Goal: Transaction & Acquisition: Purchase product/service

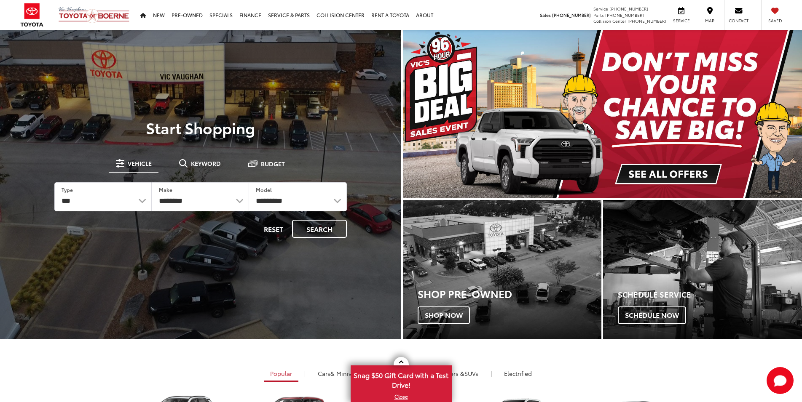
select select "******"
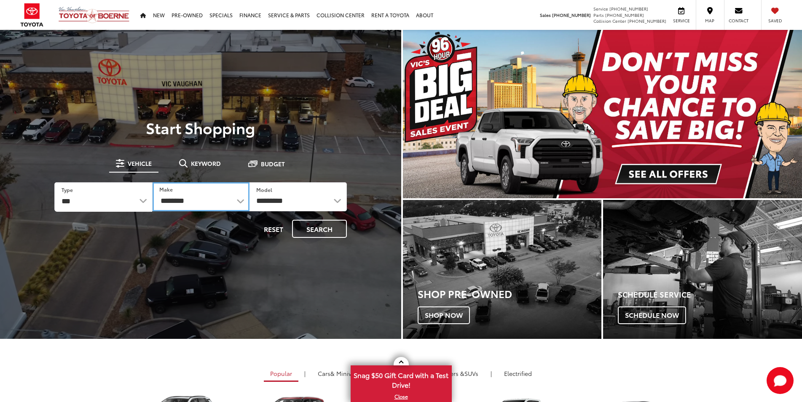
click at [152, 182] on select "**********" at bounding box center [200, 196] width 97 height 29
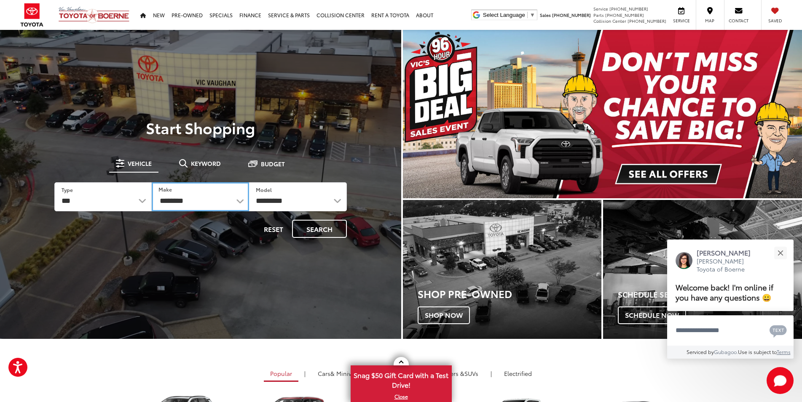
select select "******"
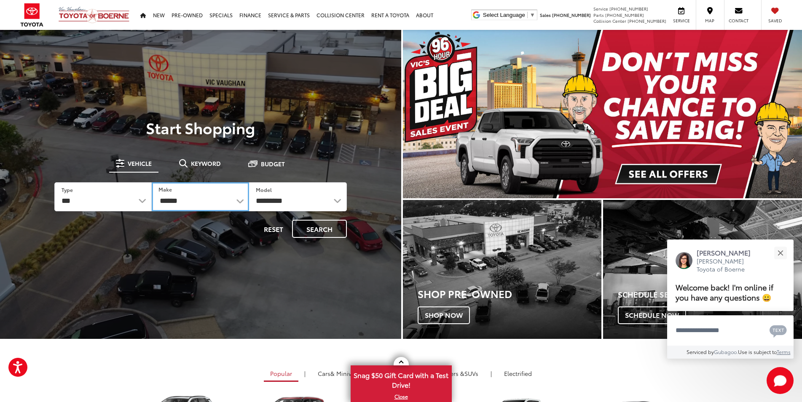
click option "******" at bounding box center [0, 0] width 0 height 0
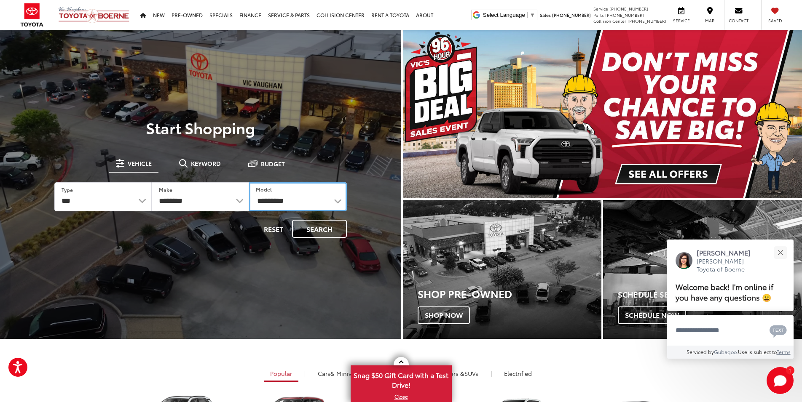
click at [249, 182] on select "**********" at bounding box center [297, 196] width 97 height 29
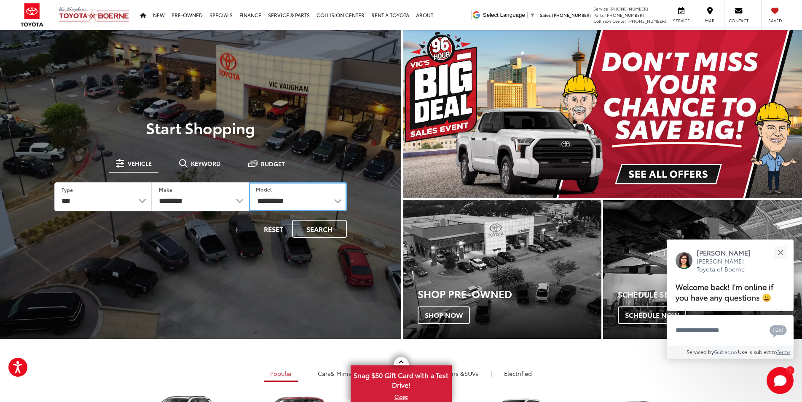
select select "*****"
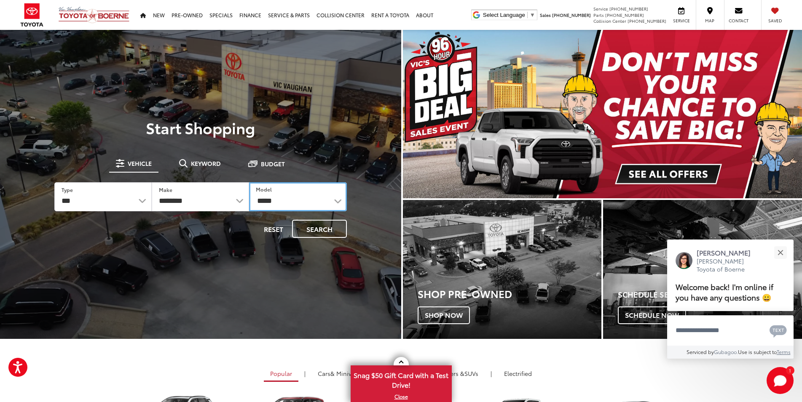
click option "*****" at bounding box center [0, 0] width 0 height 0
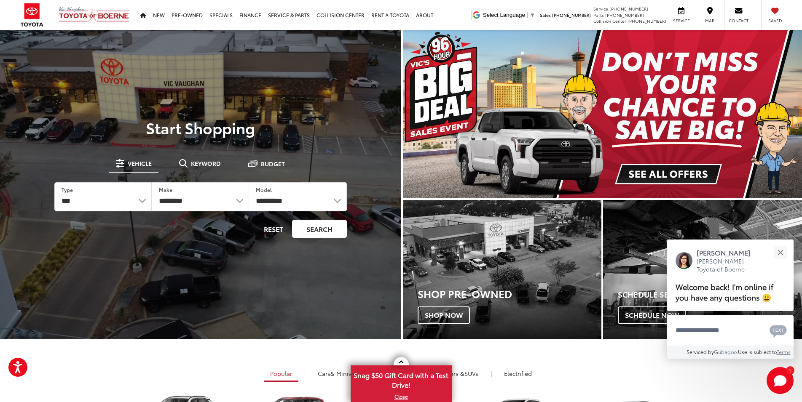
click at [315, 231] on button "Search" at bounding box center [319, 229] width 55 height 18
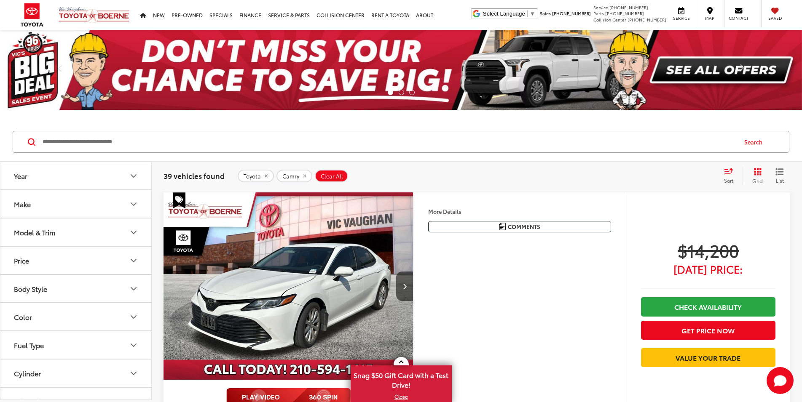
click at [112, 179] on button "Year" at bounding box center [76, 175] width 152 height 27
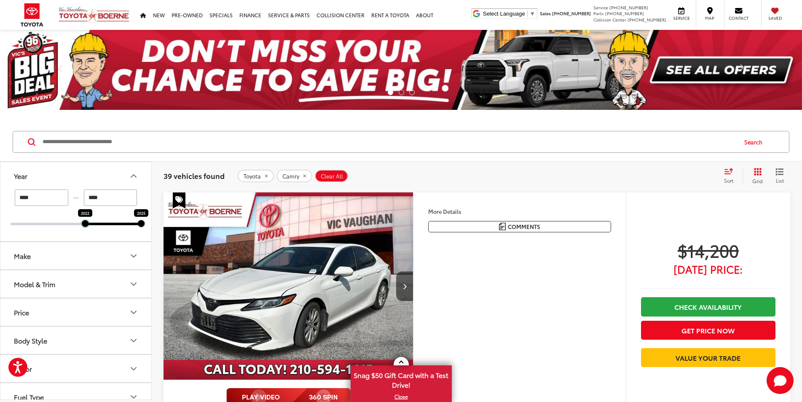
drag, startPoint x: 9, startPoint y: 224, endPoint x: 88, endPoint y: 223, distance: 79.2
click at [88, 223] on div at bounding box center [85, 223] width 7 height 7
type input "****"
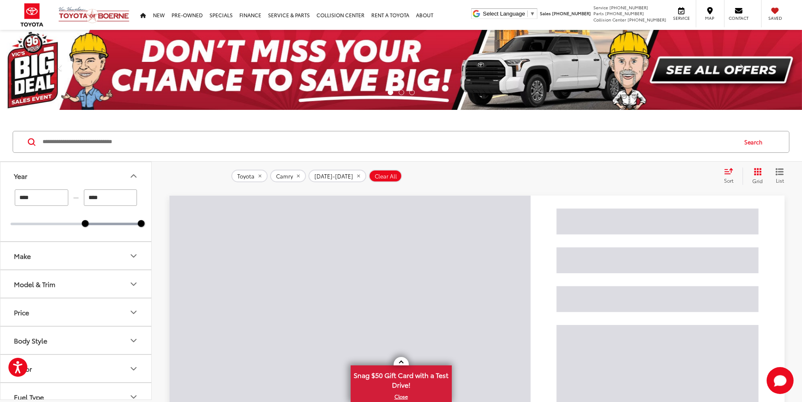
click at [91, 258] on button "Make" at bounding box center [76, 255] width 152 height 27
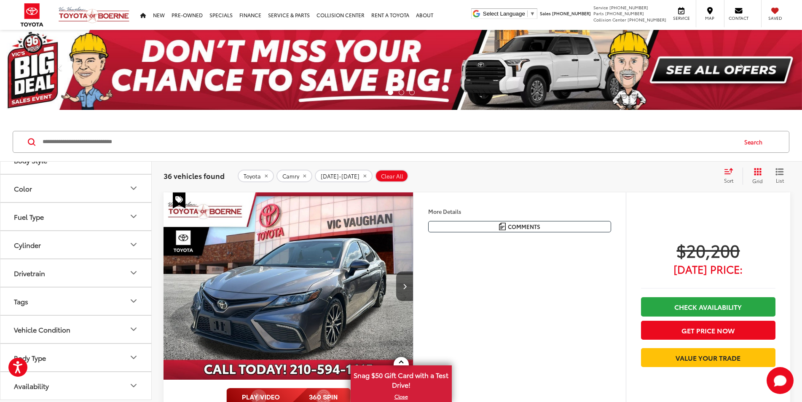
scroll to position [559, 0]
click at [114, 118] on button "Model & Trim" at bounding box center [76, 103] width 152 height 27
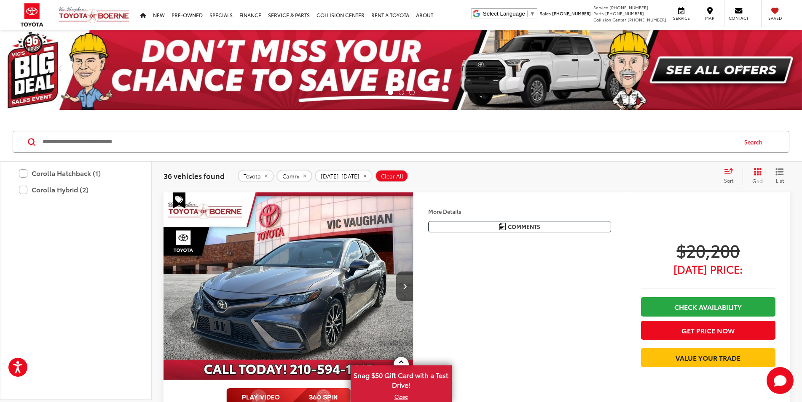
scroll to position [733, 0]
click at [22, 64] on label "RAV4 (34)" at bounding box center [76, 56] width 114 height 15
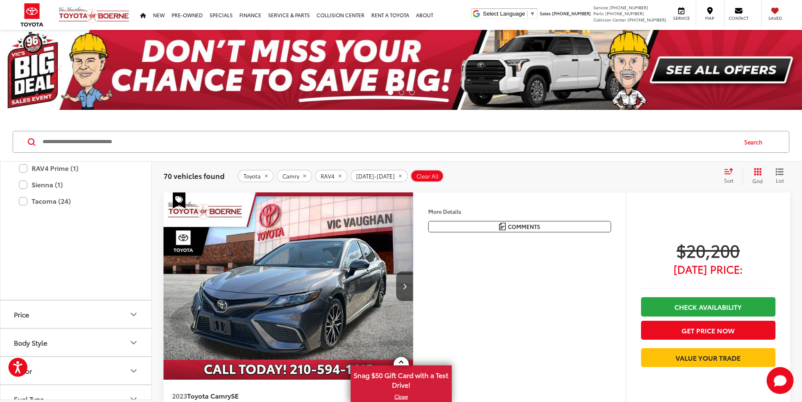
click at [758, 174] on icon "Grid View" at bounding box center [757, 172] width 8 height 8
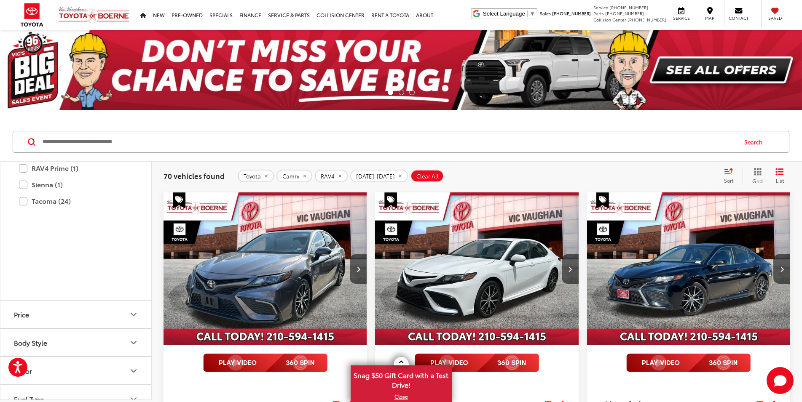
click at [717, 168] on div "test Sort Price: High to Low Price: Low to High Year: High to Low Year: Low to …" at bounding box center [752, 176] width 73 height 17
click at [729, 174] on icon "Select sort value" at bounding box center [728, 171] width 8 height 5
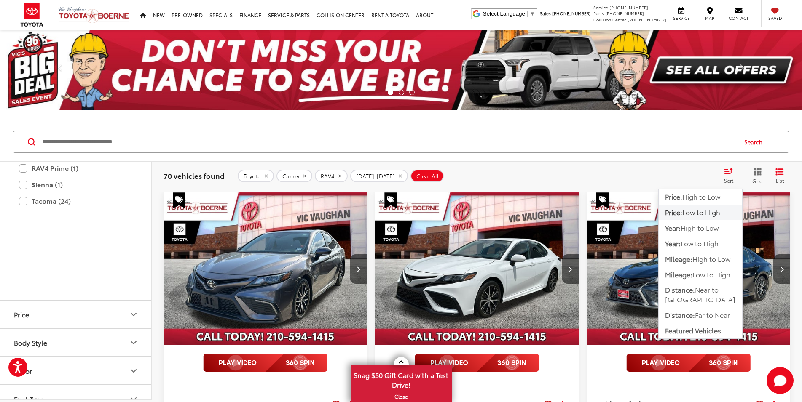
click at [697, 213] on span "Low to High" at bounding box center [701, 212] width 38 height 10
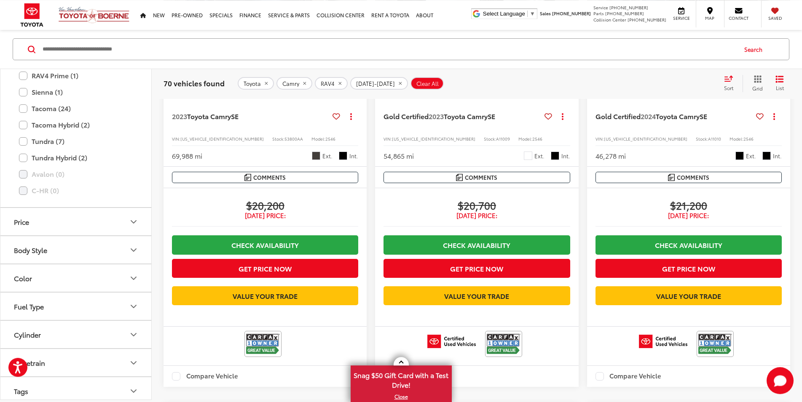
scroll to position [344, 0]
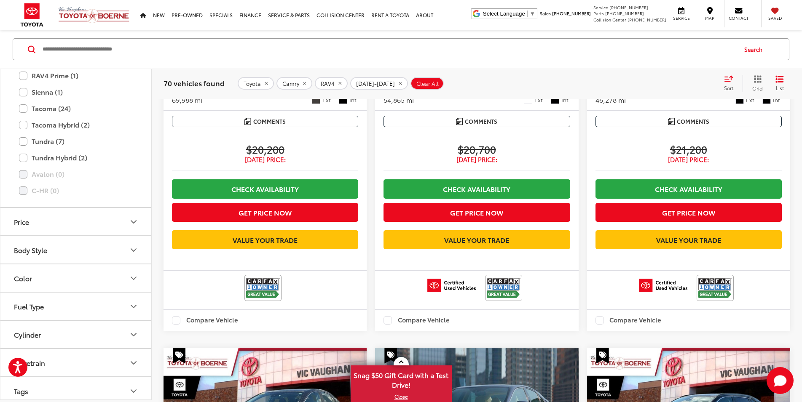
click at [246, 279] on img at bounding box center [263, 288] width 34 height 22
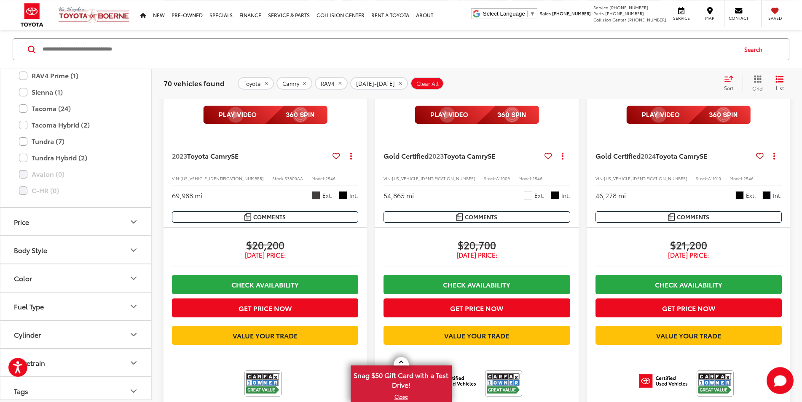
scroll to position [301, 0]
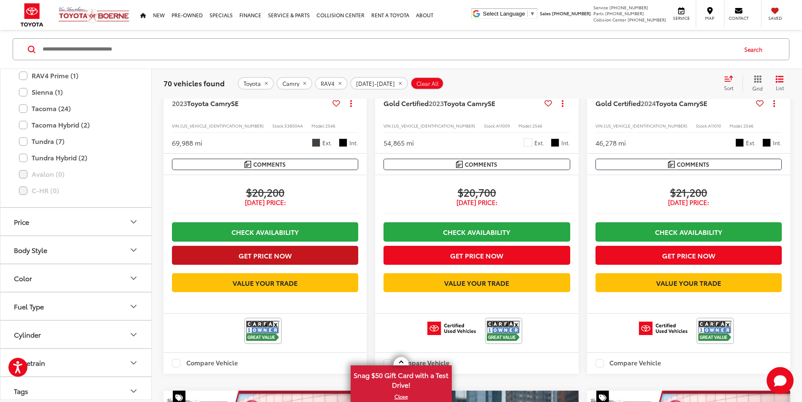
click at [238, 246] on button "Get Price Now" at bounding box center [265, 255] width 186 height 19
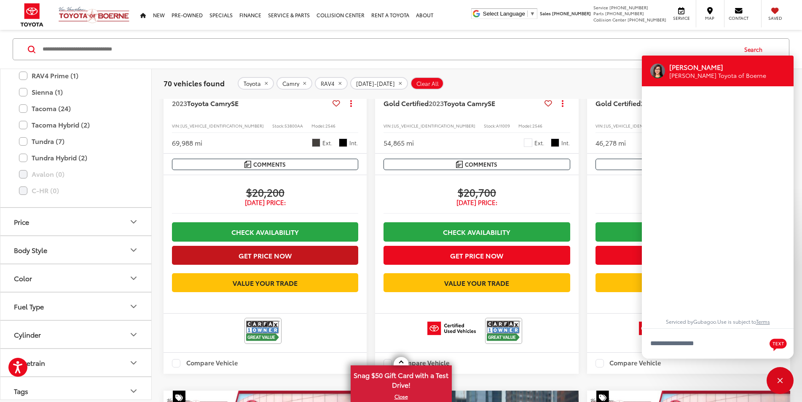
scroll to position [10, 0]
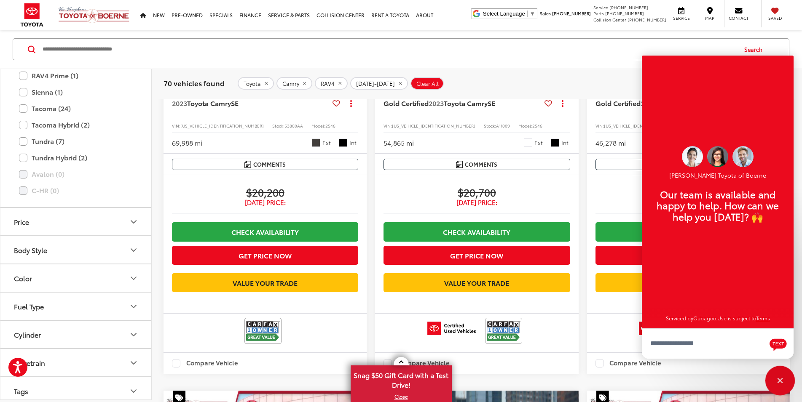
click at [781, 385] on div "Close" at bounding box center [779, 380] width 27 height 27
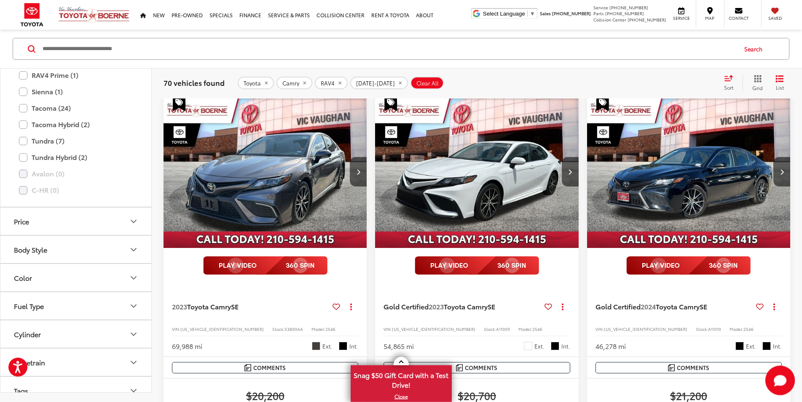
scroll to position [86, 0]
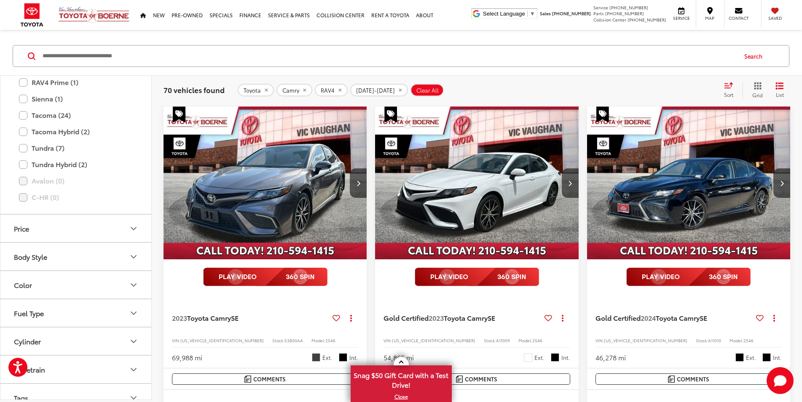
click at [236, 154] on img "2023 Toyota Camry SE 0" at bounding box center [265, 183] width 204 height 153
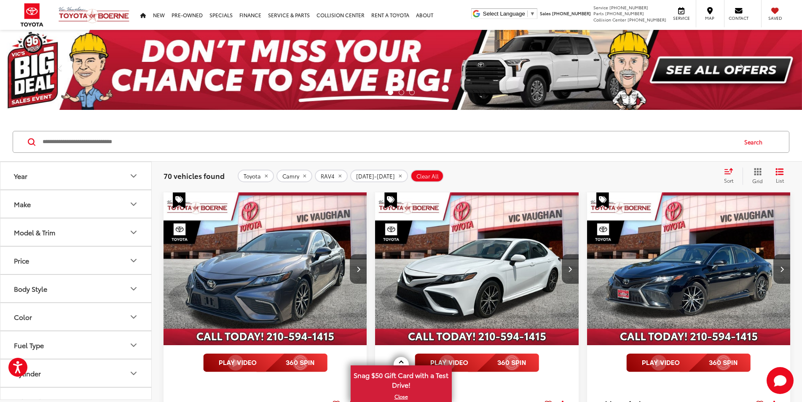
click at [393, 272] on img "2023 Toyota Camry SE 0" at bounding box center [476, 268] width 204 height 153
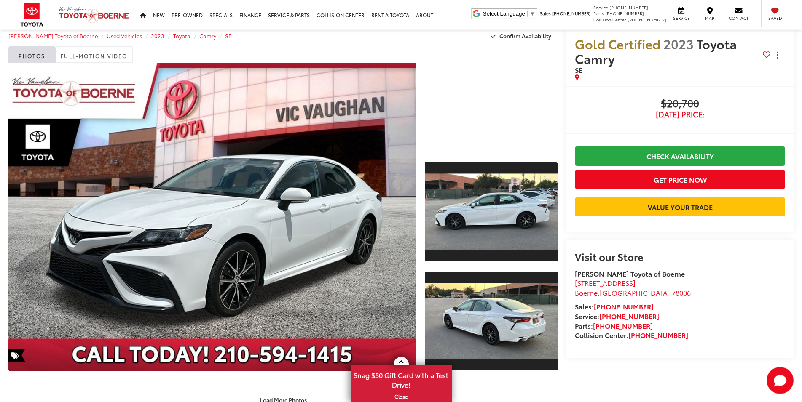
scroll to position [129, 0]
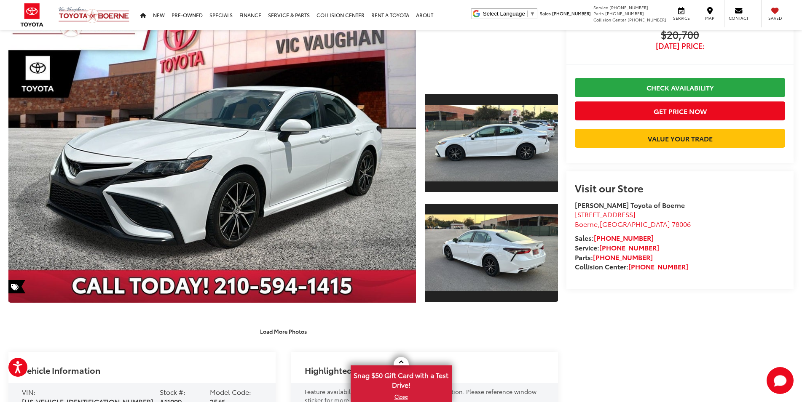
click at [574, 152] on capital-one-entry-button at bounding box center [574, 152] width 0 height 0
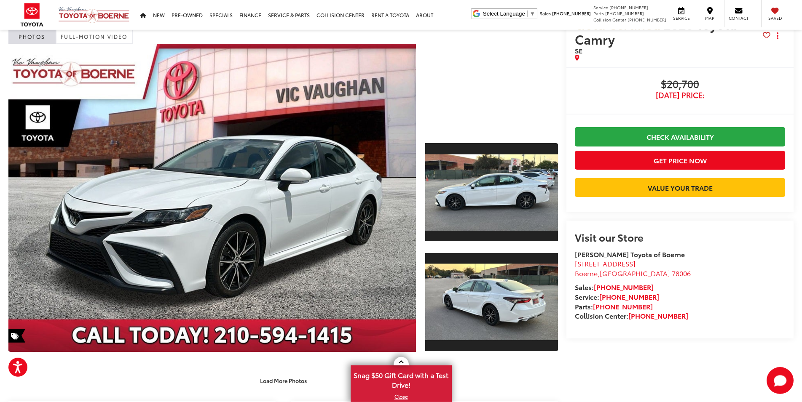
scroll to position [0, 0]
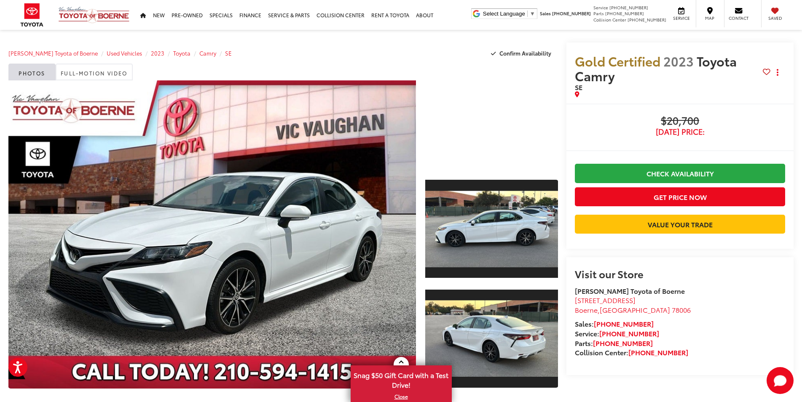
click at [489, 121] on div at bounding box center [491, 124] width 133 height 88
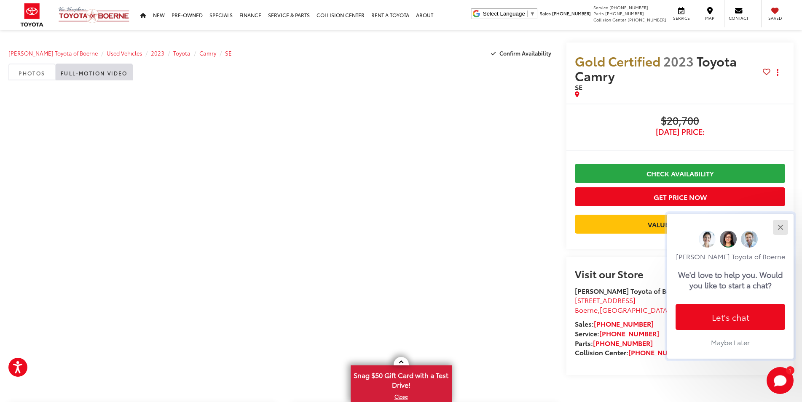
click at [783, 218] on button "Close" at bounding box center [780, 227] width 18 height 18
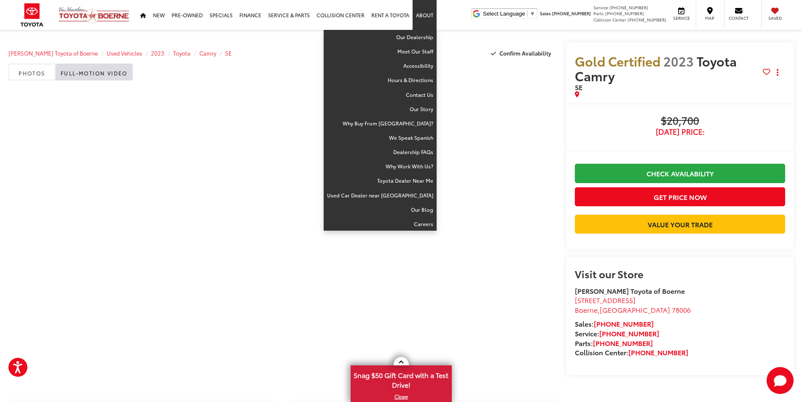
click at [428, 15] on link "About" at bounding box center [424, 15] width 24 height 30
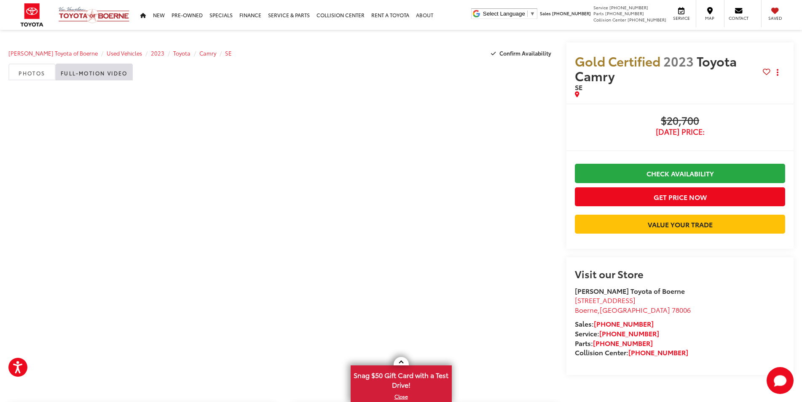
click at [428, 15] on link "About" at bounding box center [424, 15] width 24 height 30
click at [713, 8] on div "Map" at bounding box center [708, 13] width 27 height 27
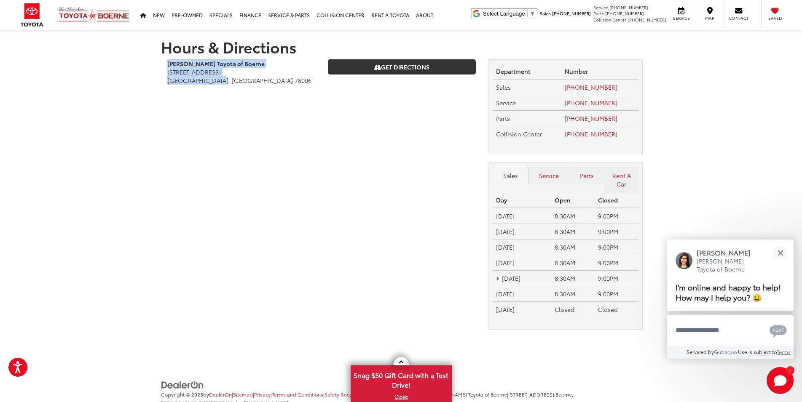
drag, startPoint x: 166, startPoint y: 61, endPoint x: 236, endPoint y: 82, distance: 72.5
click at [236, 82] on div "[PERSON_NAME] Toyota of Boerne [STREET_ADDRESS] [GEOGRAPHIC_DATA], [GEOGRAPHIC_…" at bounding box center [241, 76] width 160 height 34
copy div "[PERSON_NAME] Toyota of Boerne [STREET_ADDRESS]"
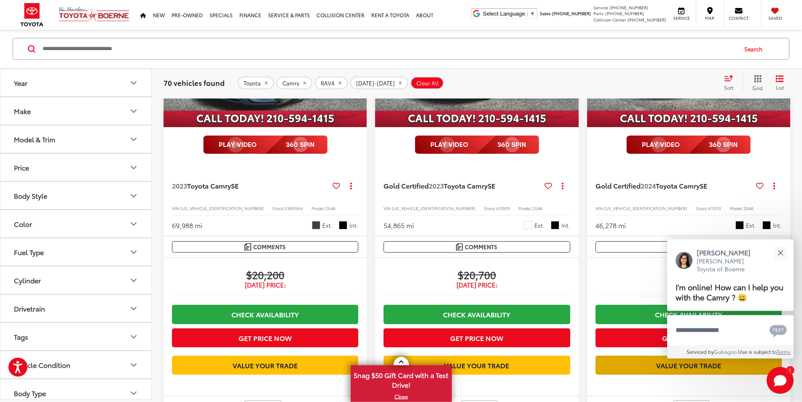
scroll to position [258, 0]
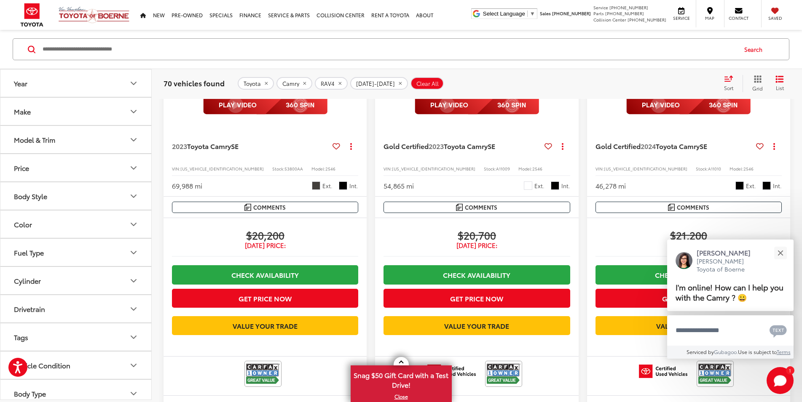
click at [595, 339] on capital-one-entry-button at bounding box center [595, 339] width 0 height 0
click at [698, 368] on img at bounding box center [715, 374] width 34 height 22
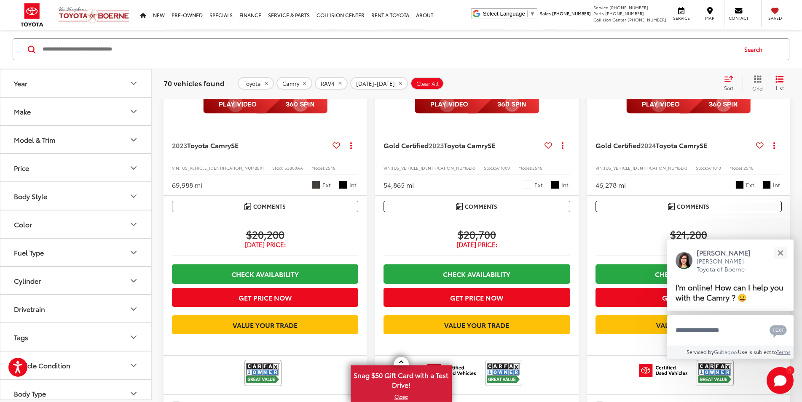
scroll to position [344, 0]
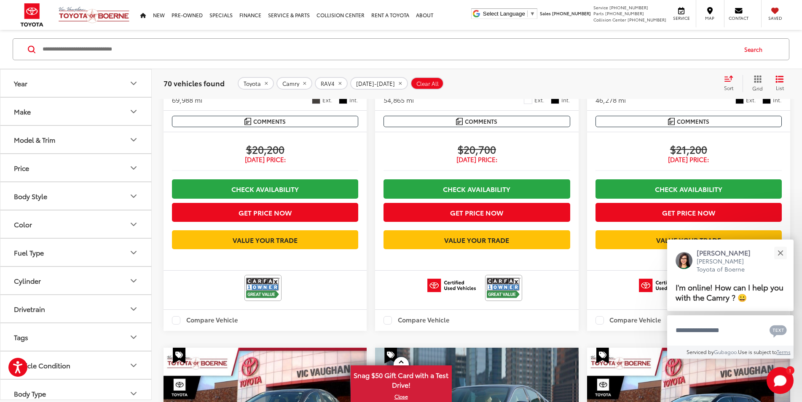
click at [698, 277] on img at bounding box center [715, 288] width 34 height 22
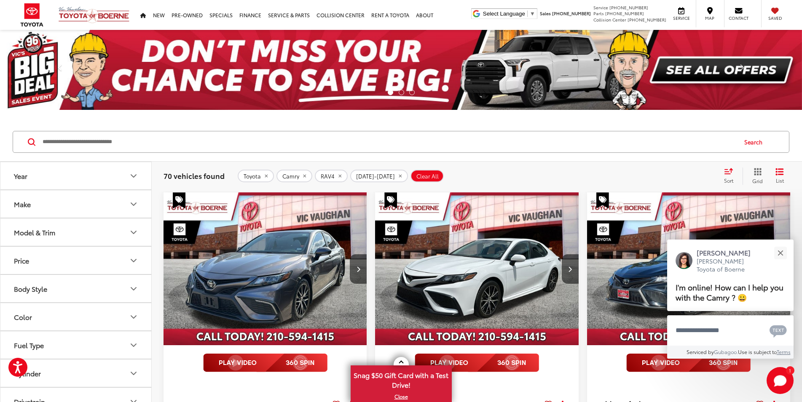
scroll to position [43, 0]
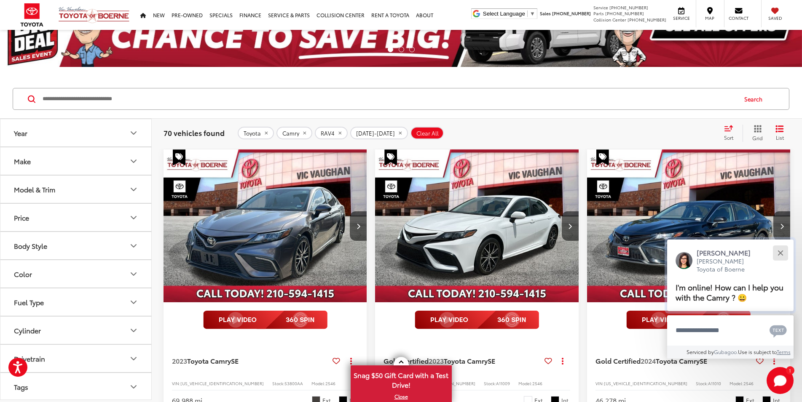
click at [780, 250] on button "Close" at bounding box center [780, 253] width 18 height 18
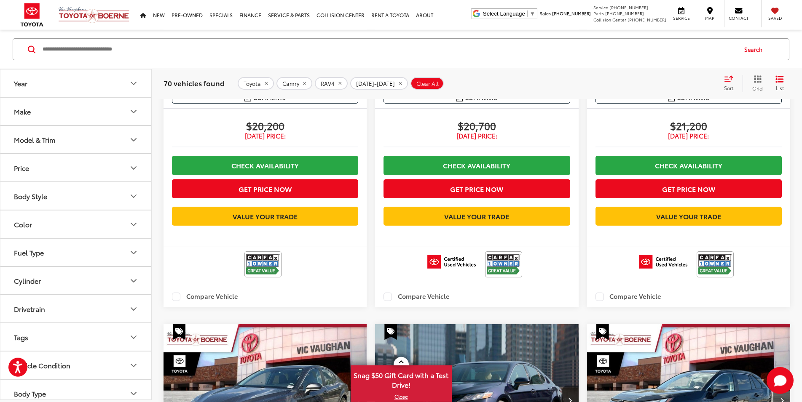
scroll to position [344, 0]
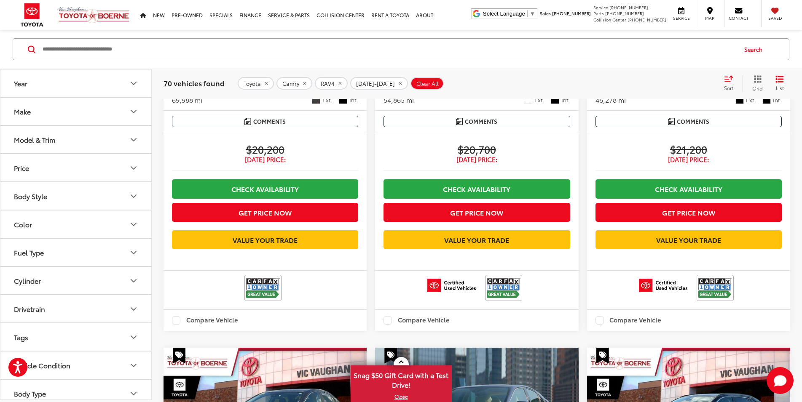
click at [486, 280] on img at bounding box center [503, 288] width 34 height 22
click at [246, 278] on img at bounding box center [263, 288] width 34 height 22
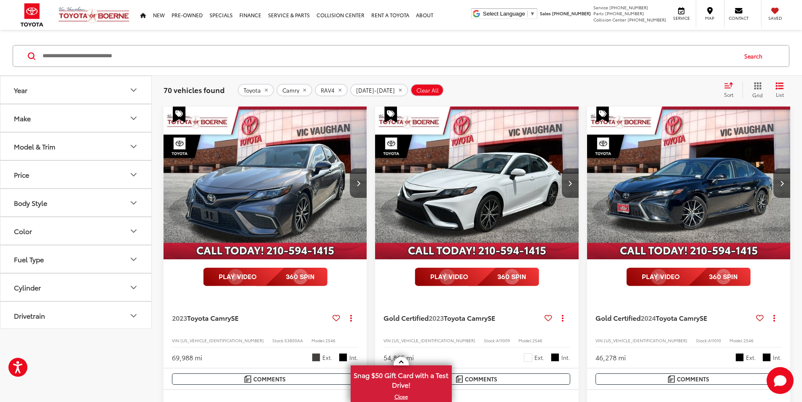
scroll to position [0, 0]
